Goal: Task Accomplishment & Management: Manage account settings

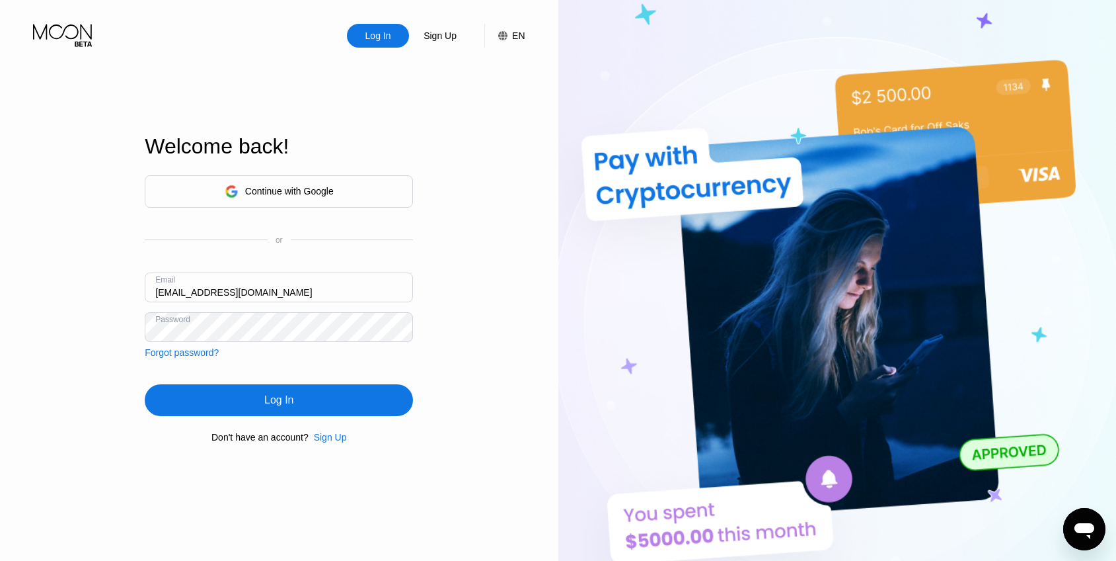
click at [0, 560] on nordpass-portal at bounding box center [0, 561] width 0 height 0
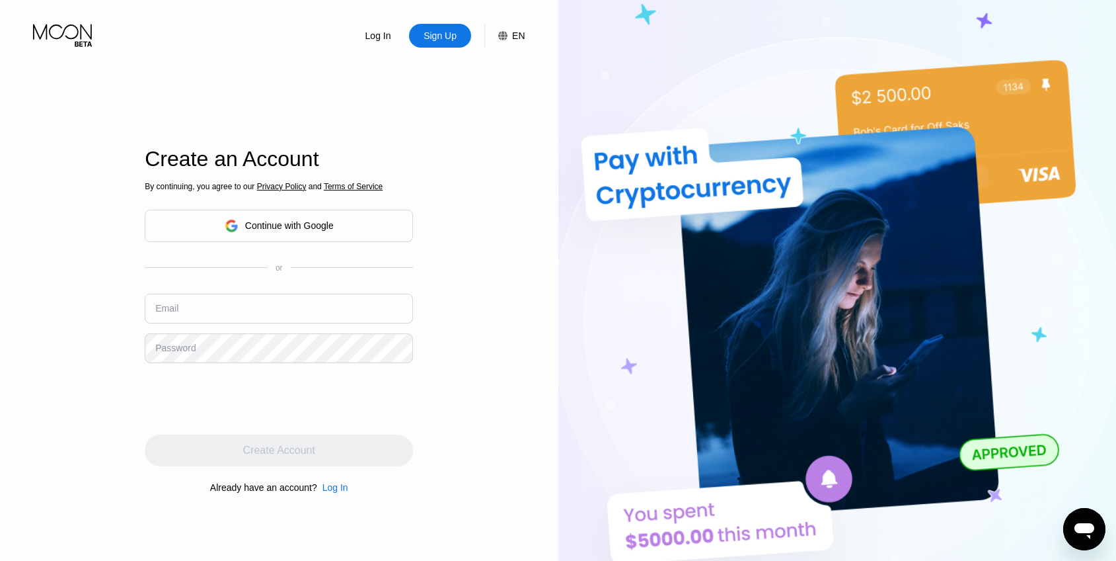
type input "[EMAIL_ADDRESS][DOMAIN_NAME]"
click at [379, 36] on div "Log In" at bounding box center [378, 35] width 28 height 13
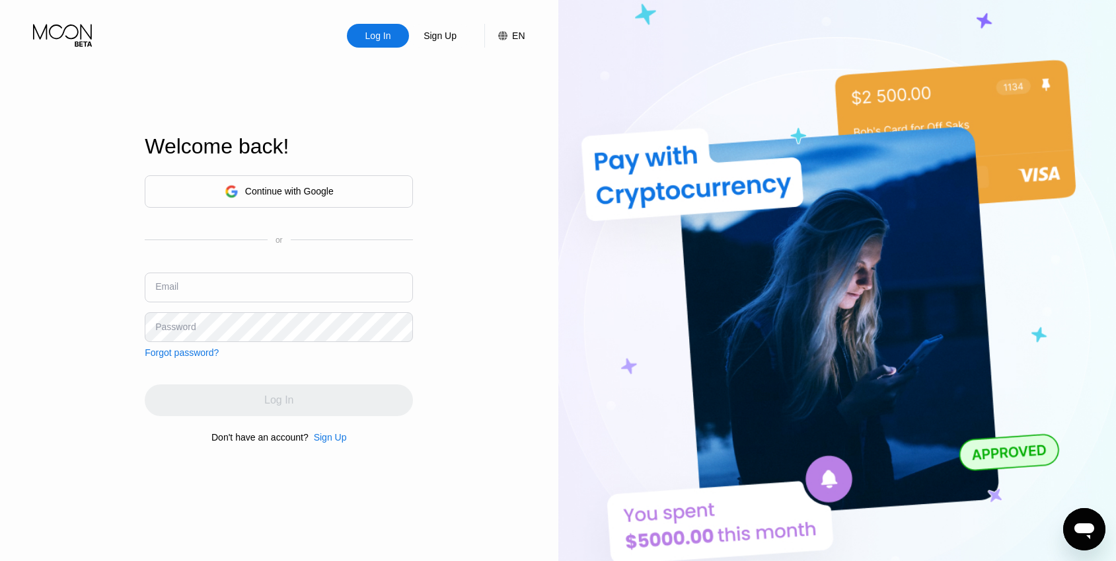
click at [309, 280] on input "text" at bounding box center [279, 287] width 268 height 30
click at [0, 560] on nordpass-autofill-portal at bounding box center [0, 561] width 0 height 0
type input "[EMAIL_ADDRESS][DOMAIN_NAME]"
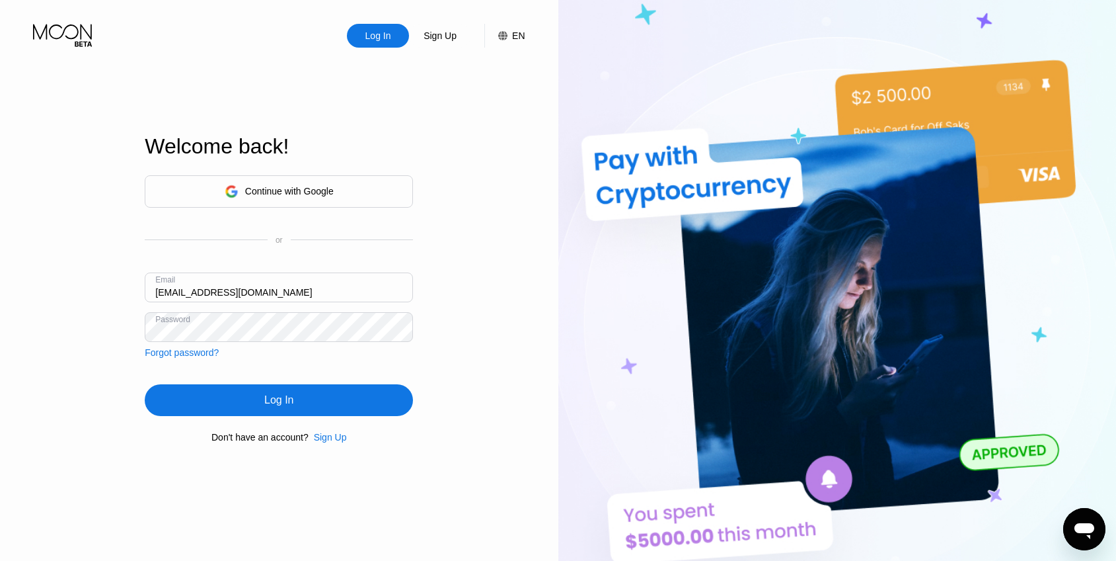
click at [270, 405] on div "Log In" at bounding box center [278, 399] width 29 height 13
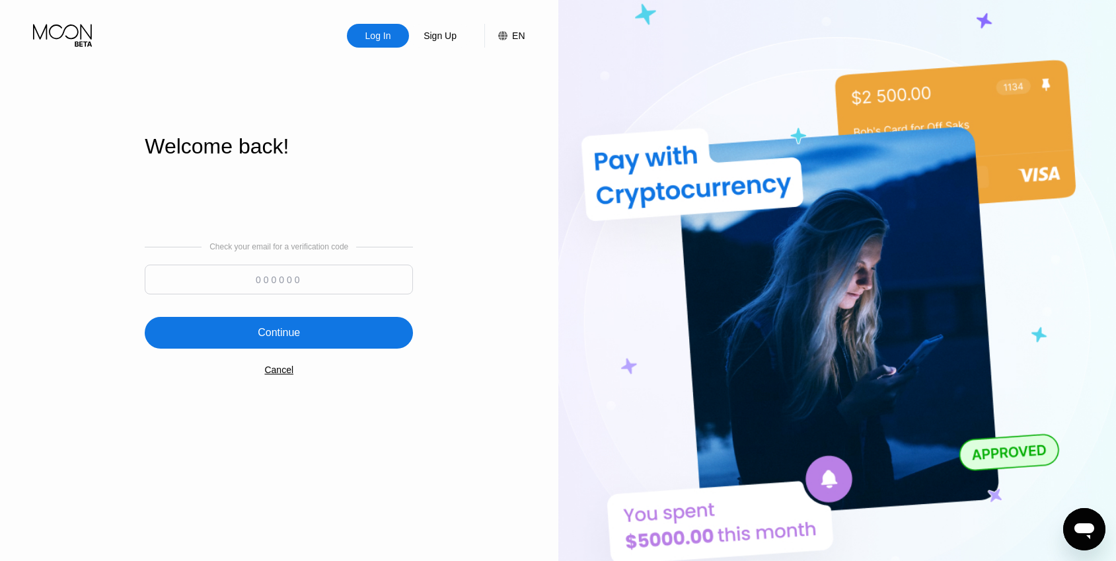
click at [270, 288] on input at bounding box center [279, 279] width 268 height 30
paste input "515061"
type input "515061"
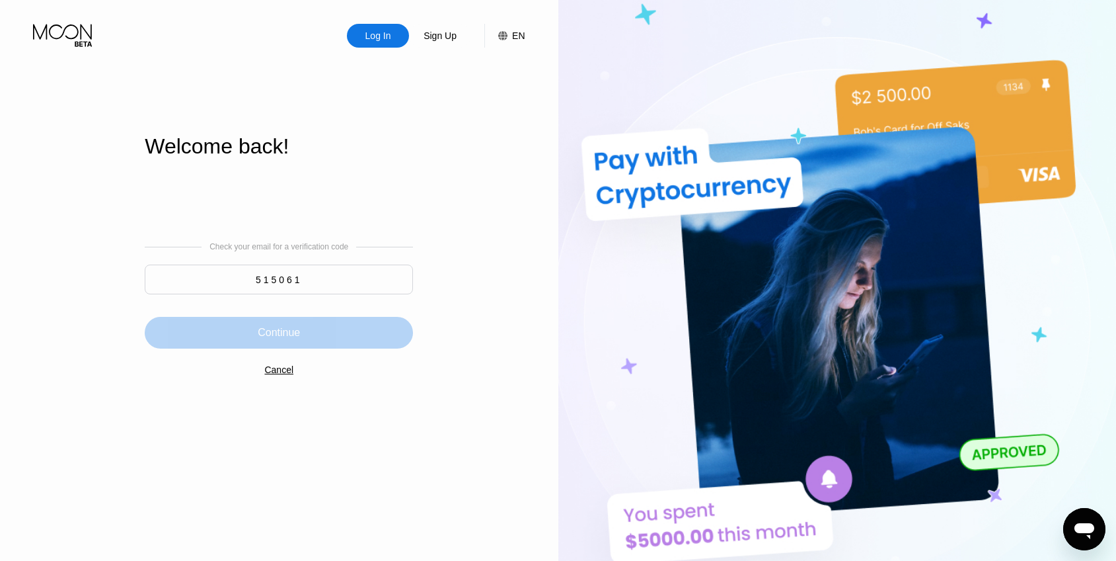
click at [291, 328] on div "Continue" at bounding box center [279, 332] width 42 height 13
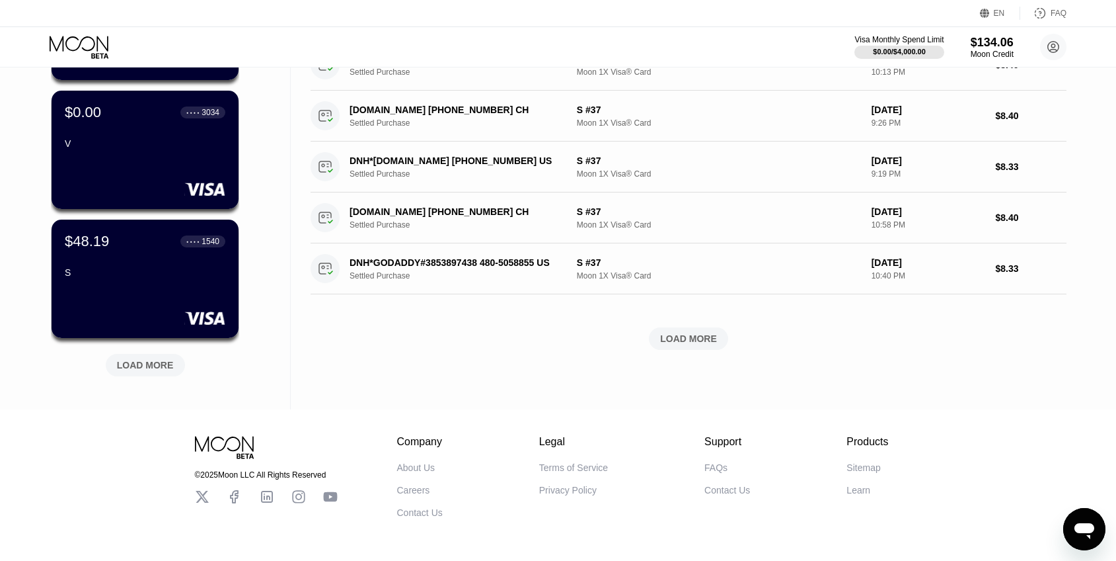
scroll to position [400, 0]
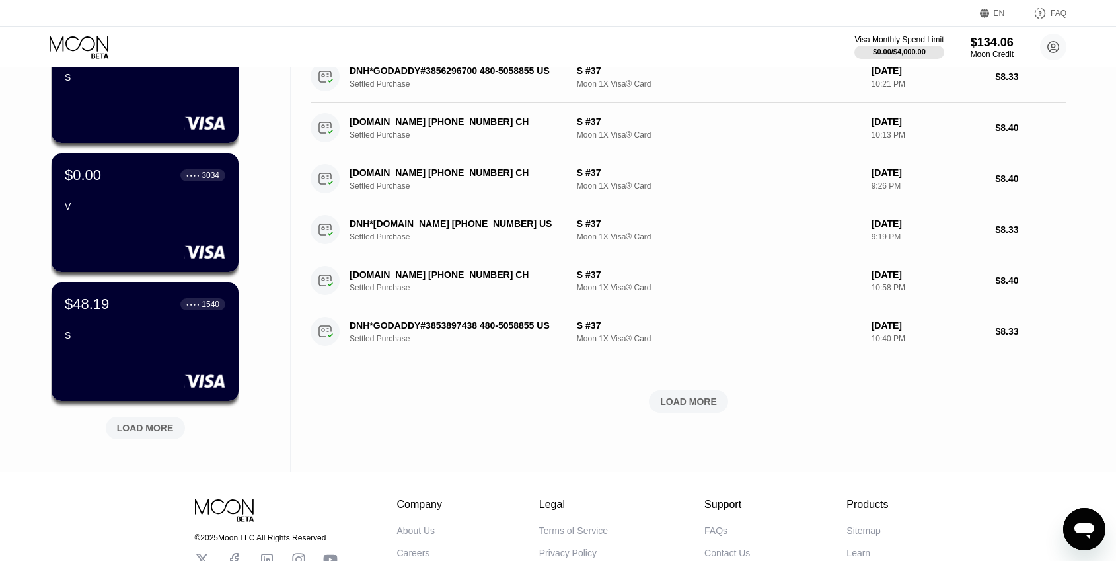
click at [157, 426] on div "LOAD MORE" at bounding box center [145, 428] width 57 height 12
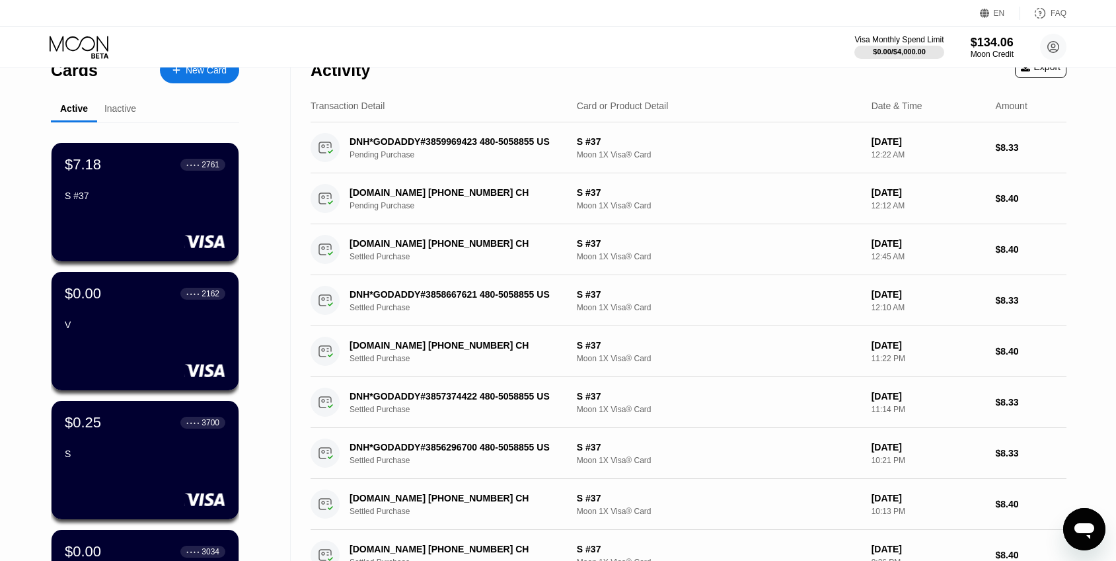
scroll to position [0, 0]
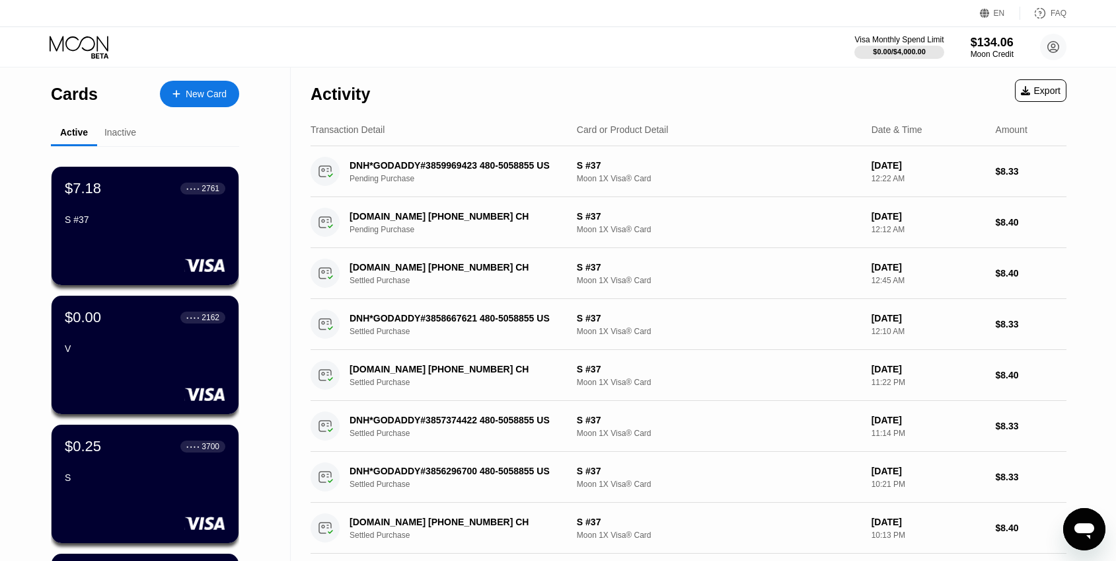
click at [356, 85] on div "Activity" at bounding box center [340, 94] width 59 height 19
click at [354, 87] on div "Activity" at bounding box center [340, 94] width 59 height 19
click at [395, 87] on div "Activity Export" at bounding box center [689, 90] width 756 height 46
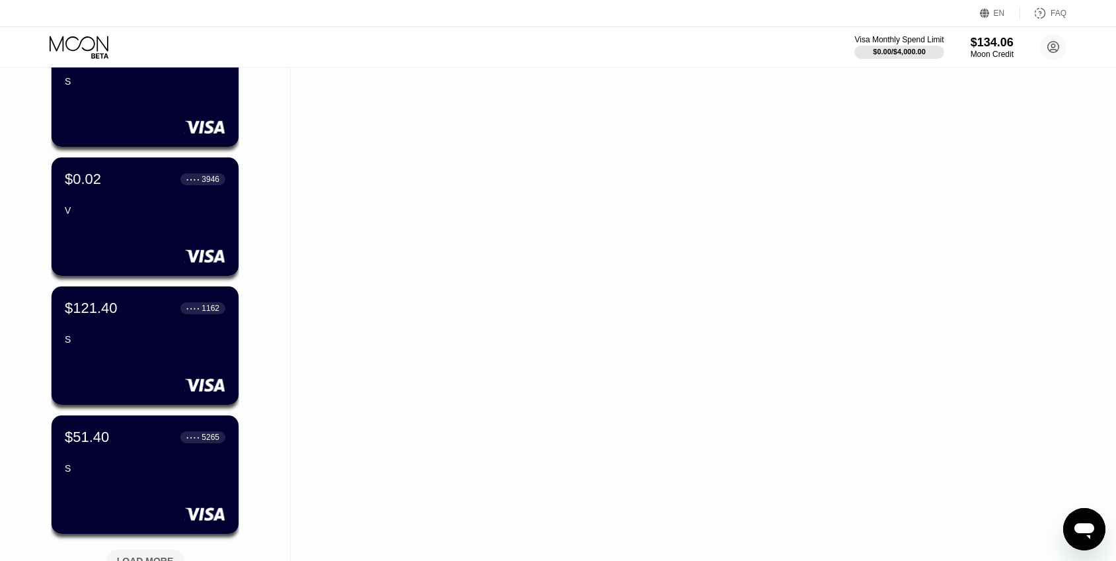
scroll to position [1151, 0]
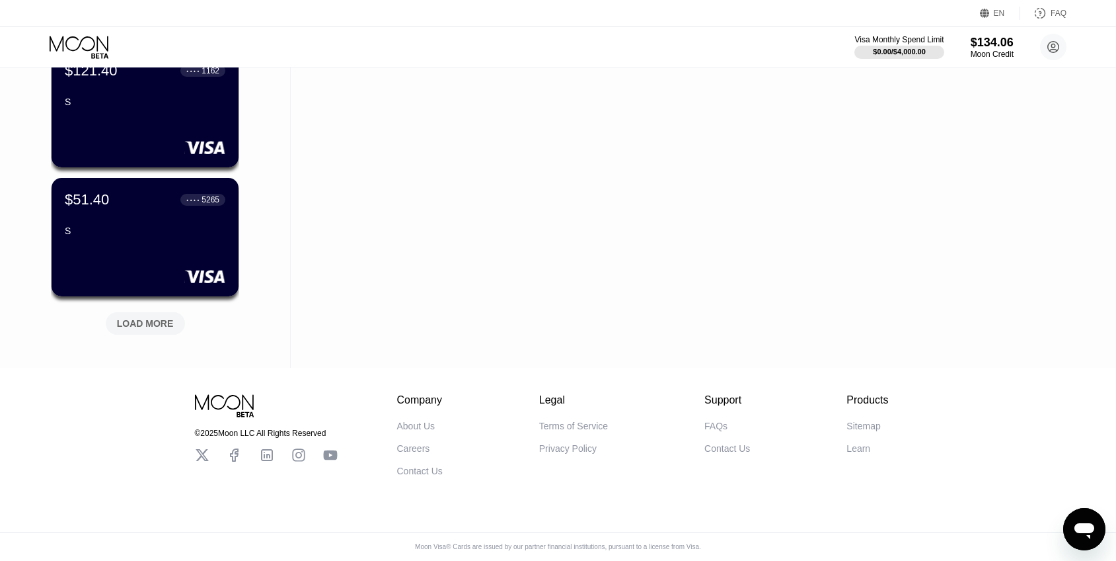
click at [157, 327] on div "LOAD MORE" at bounding box center [145, 323] width 57 height 12
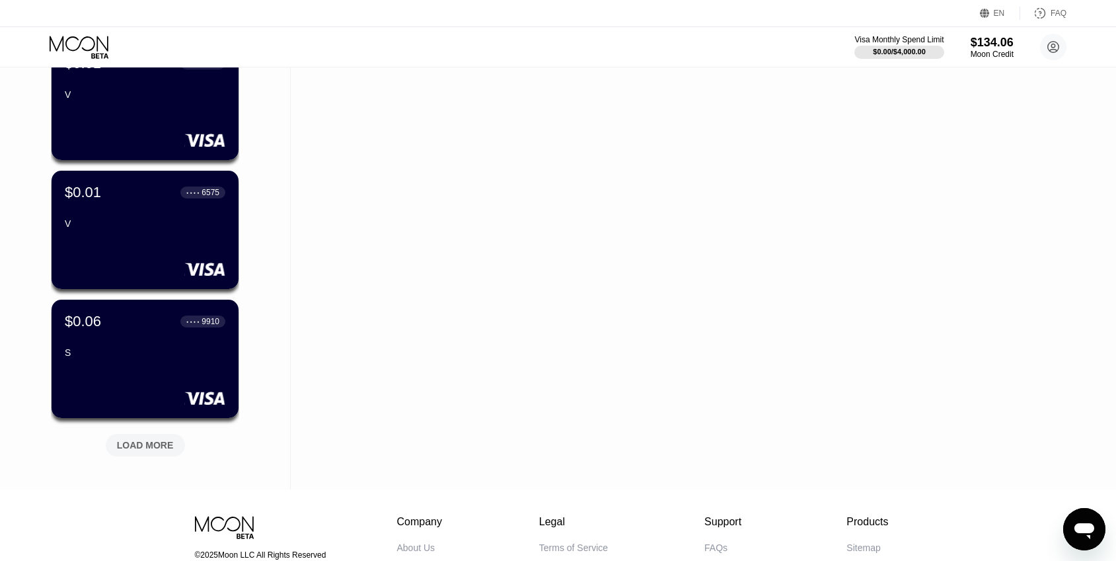
scroll to position [1795, 0]
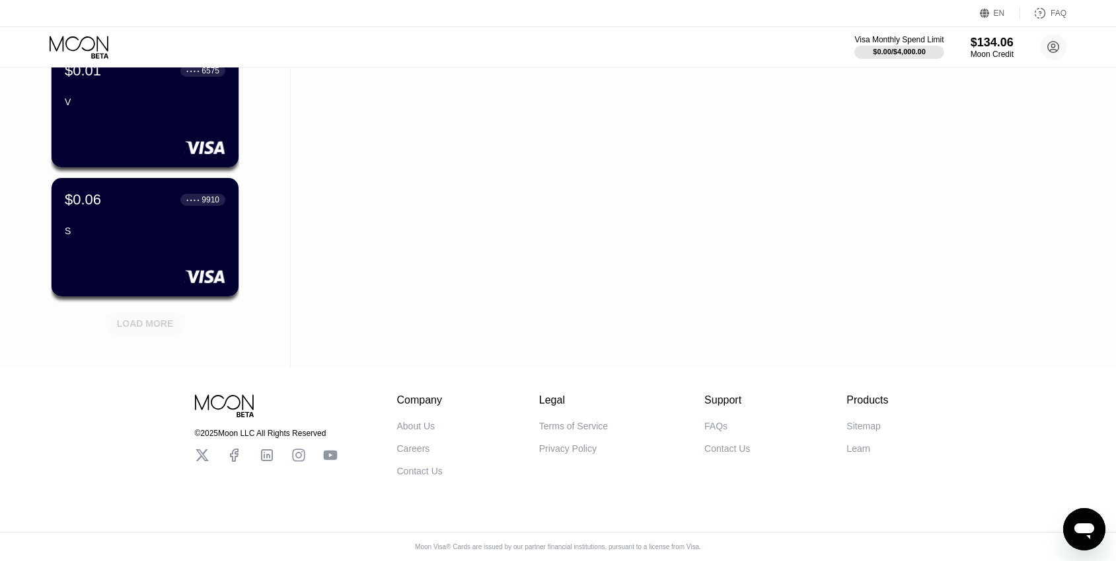
click at [154, 332] on div "LOAD MORE" at bounding box center [145, 323] width 79 height 22
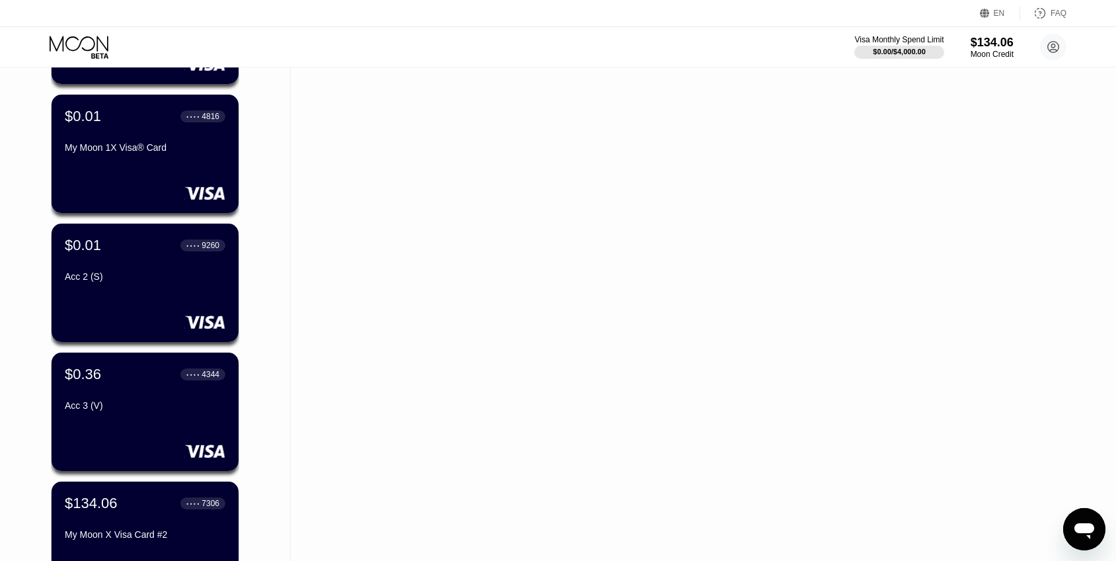
scroll to position [2440, 0]
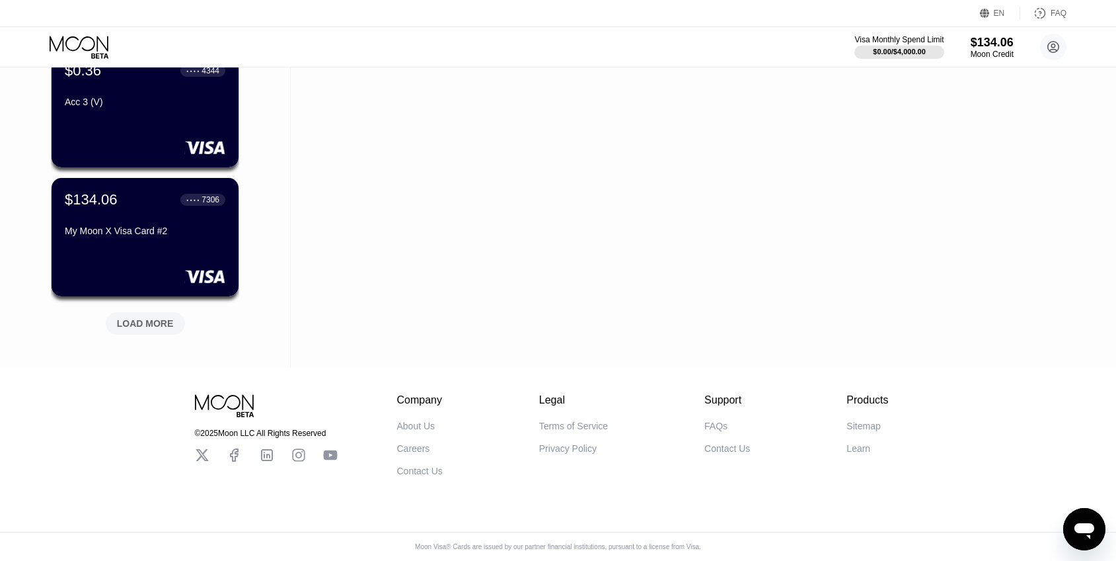
click at [163, 318] on div "LOAD MORE" at bounding box center [145, 323] width 57 height 12
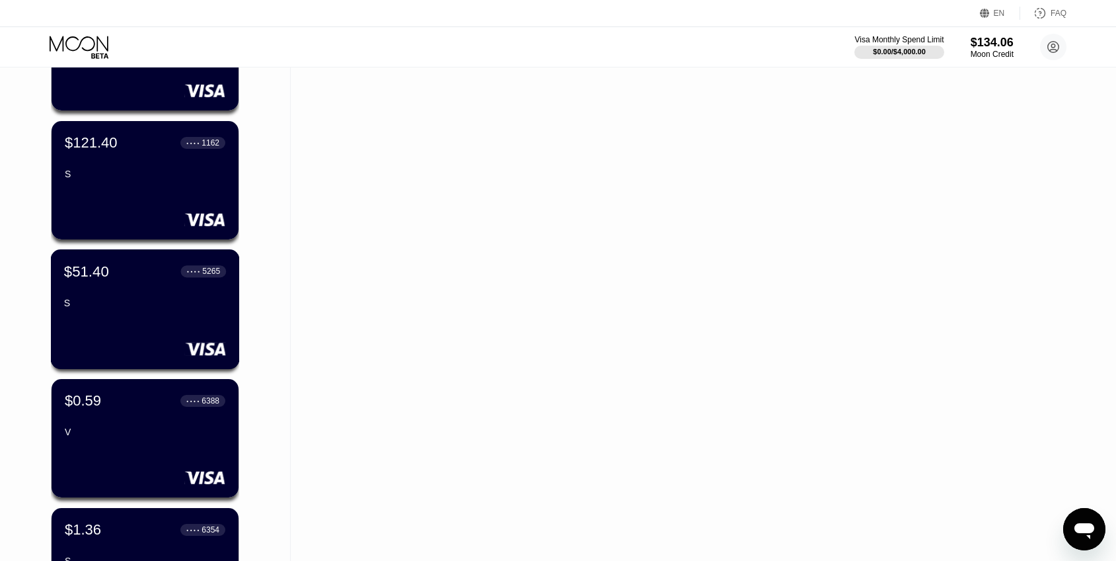
scroll to position [1074, 0]
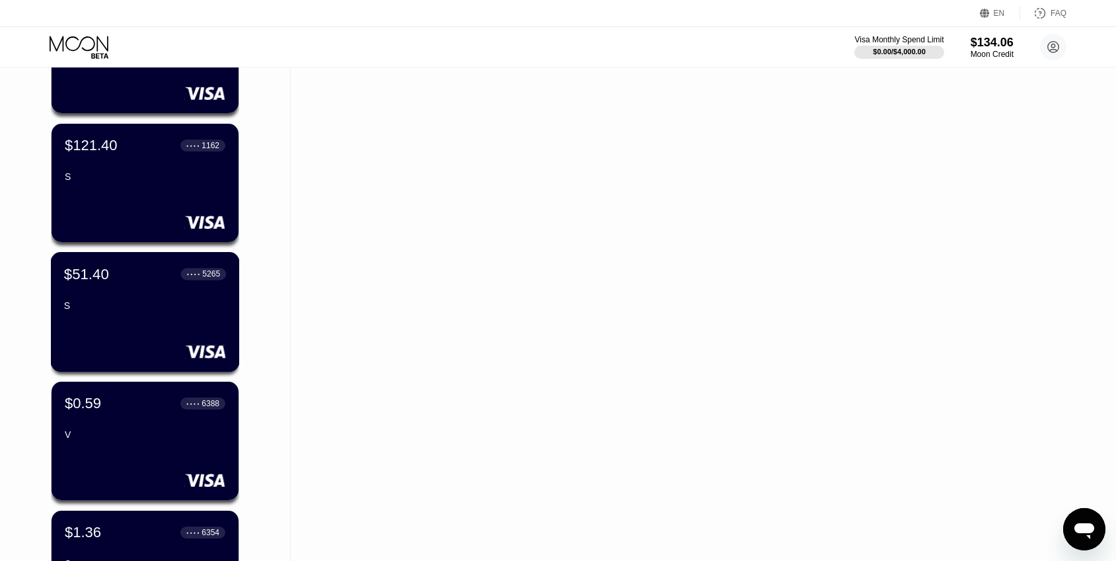
click at [181, 282] on div "● ● ● ● 5265" at bounding box center [204, 273] width 46 height 17
